Goal: Find specific page/section: Find specific page/section

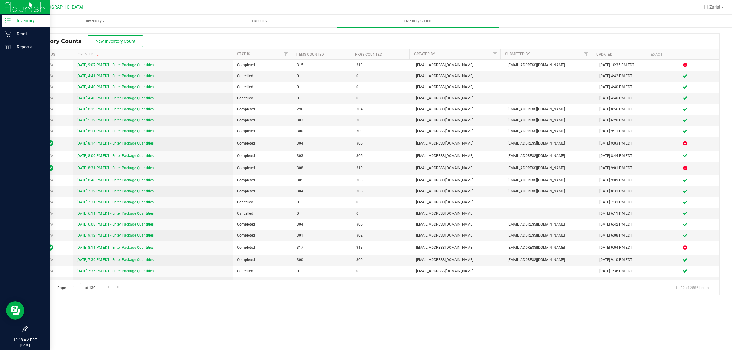
click at [15, 20] on p "Inventory" at bounding box center [29, 20] width 37 height 7
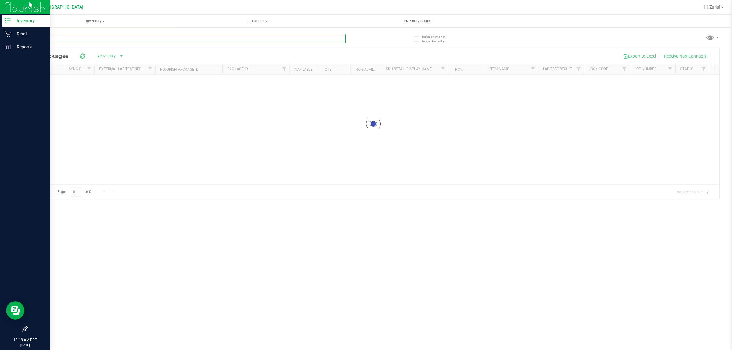
click at [72, 42] on input "text" at bounding box center [186, 38] width 319 height 9
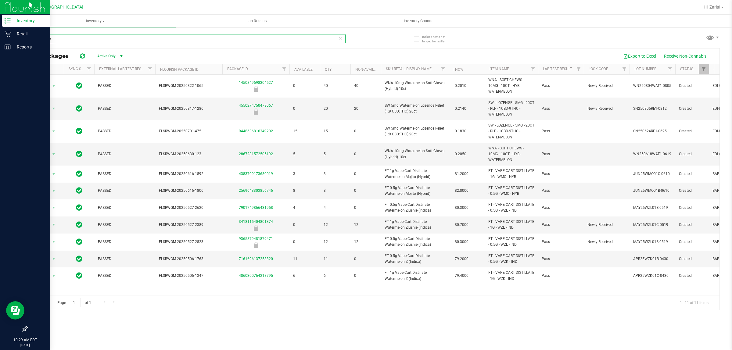
type input "waterme"
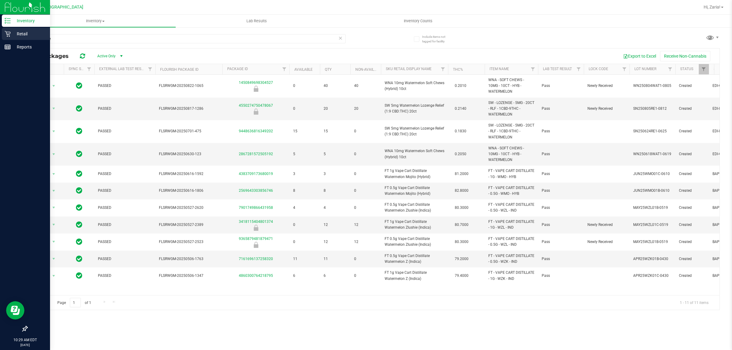
click at [16, 36] on p "Retail" at bounding box center [29, 33] width 37 height 7
